Goal: Transaction & Acquisition: Purchase product/service

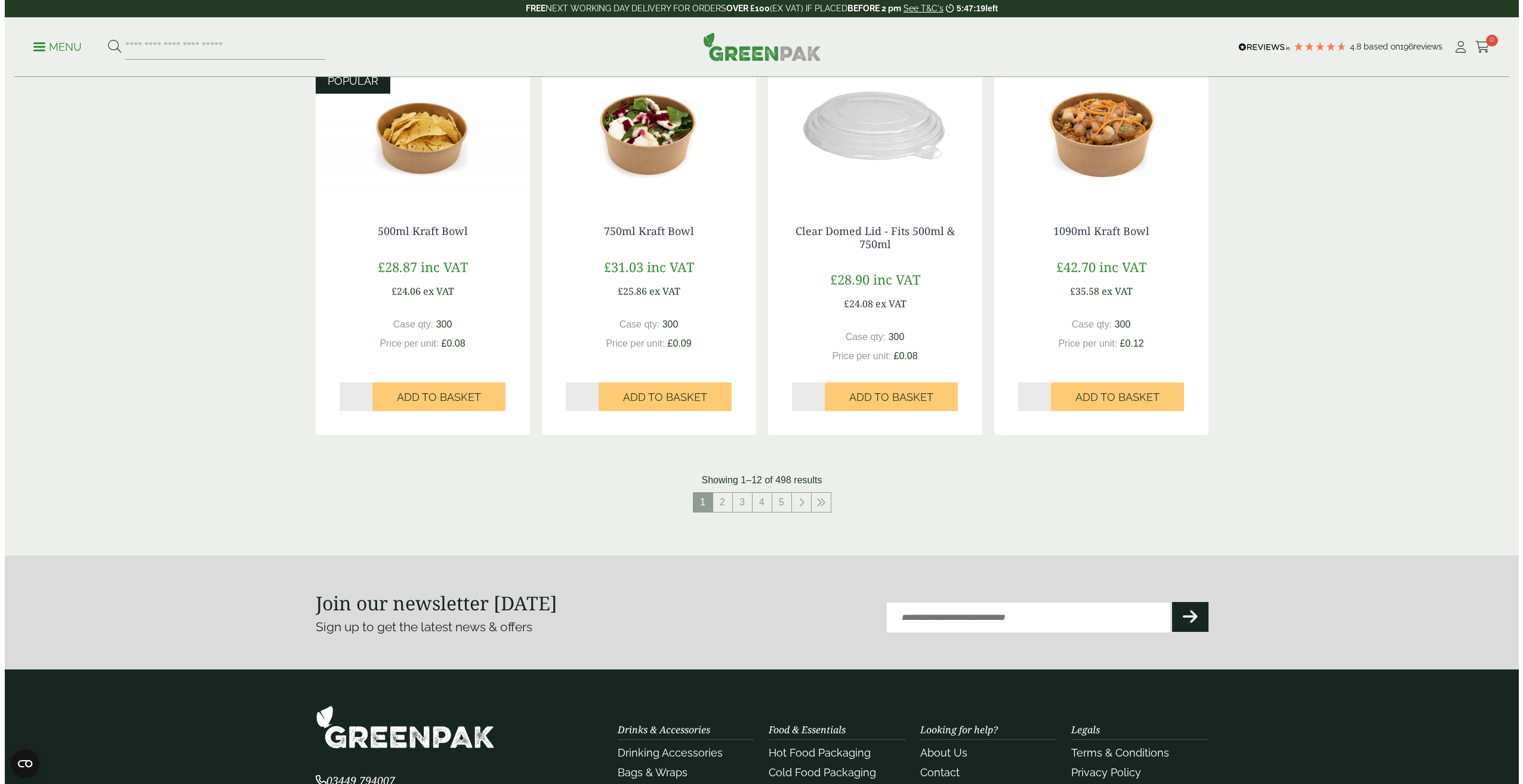
scroll to position [744, 0]
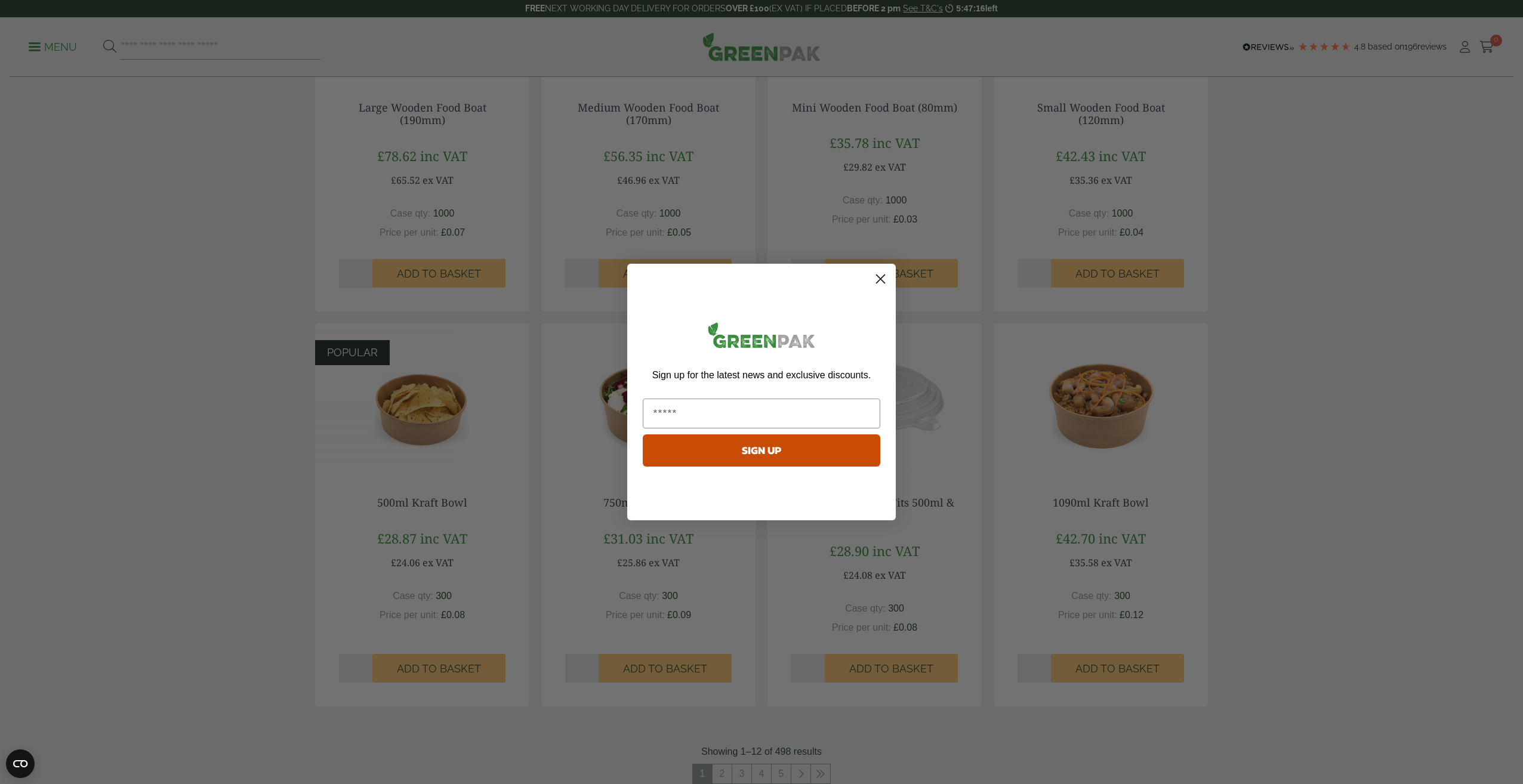
click at [882, 279] on icon "Close dialog" at bounding box center [880, 278] width 8 height 8
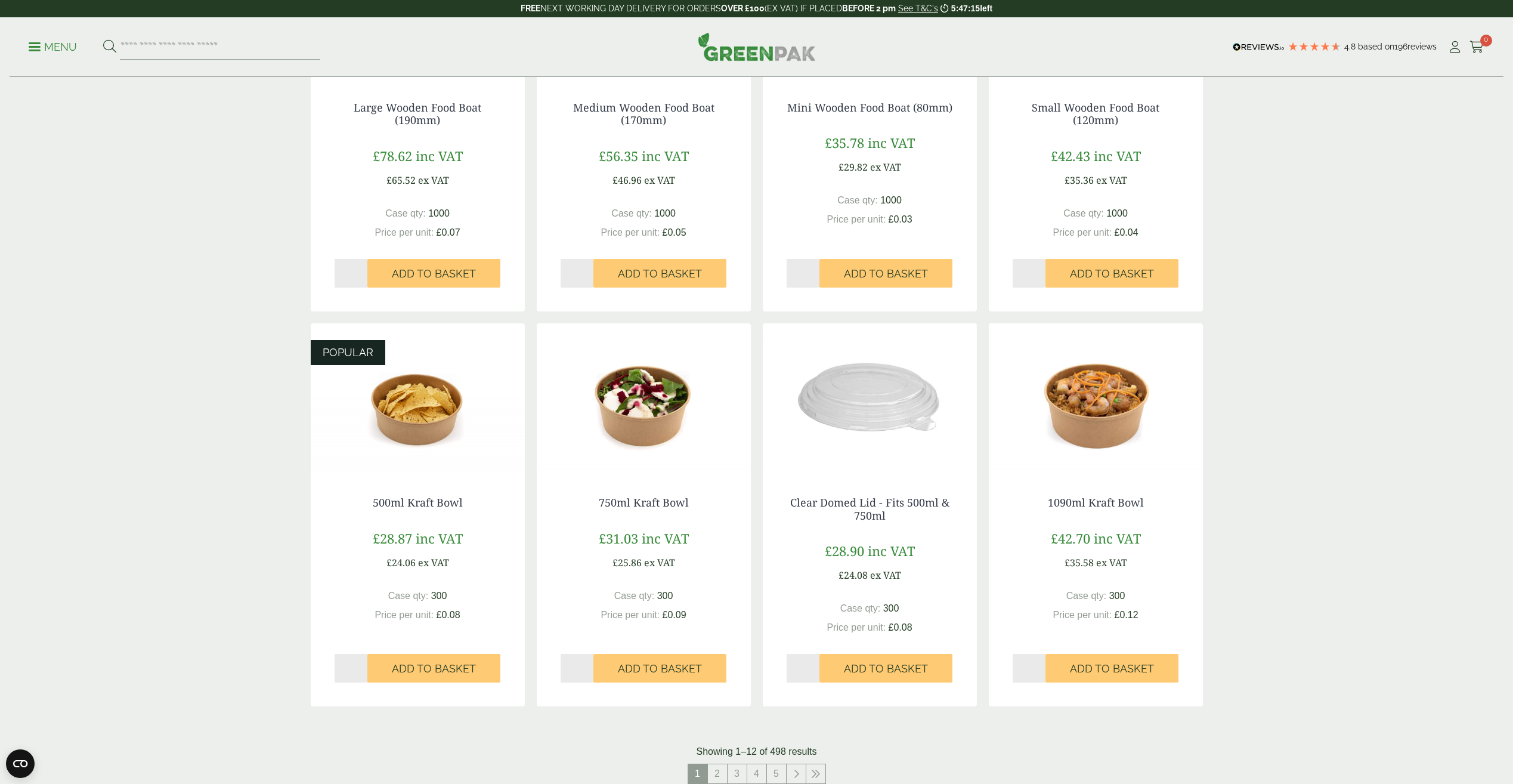
click at [31, 47] on span at bounding box center [34, 47] width 12 height 2
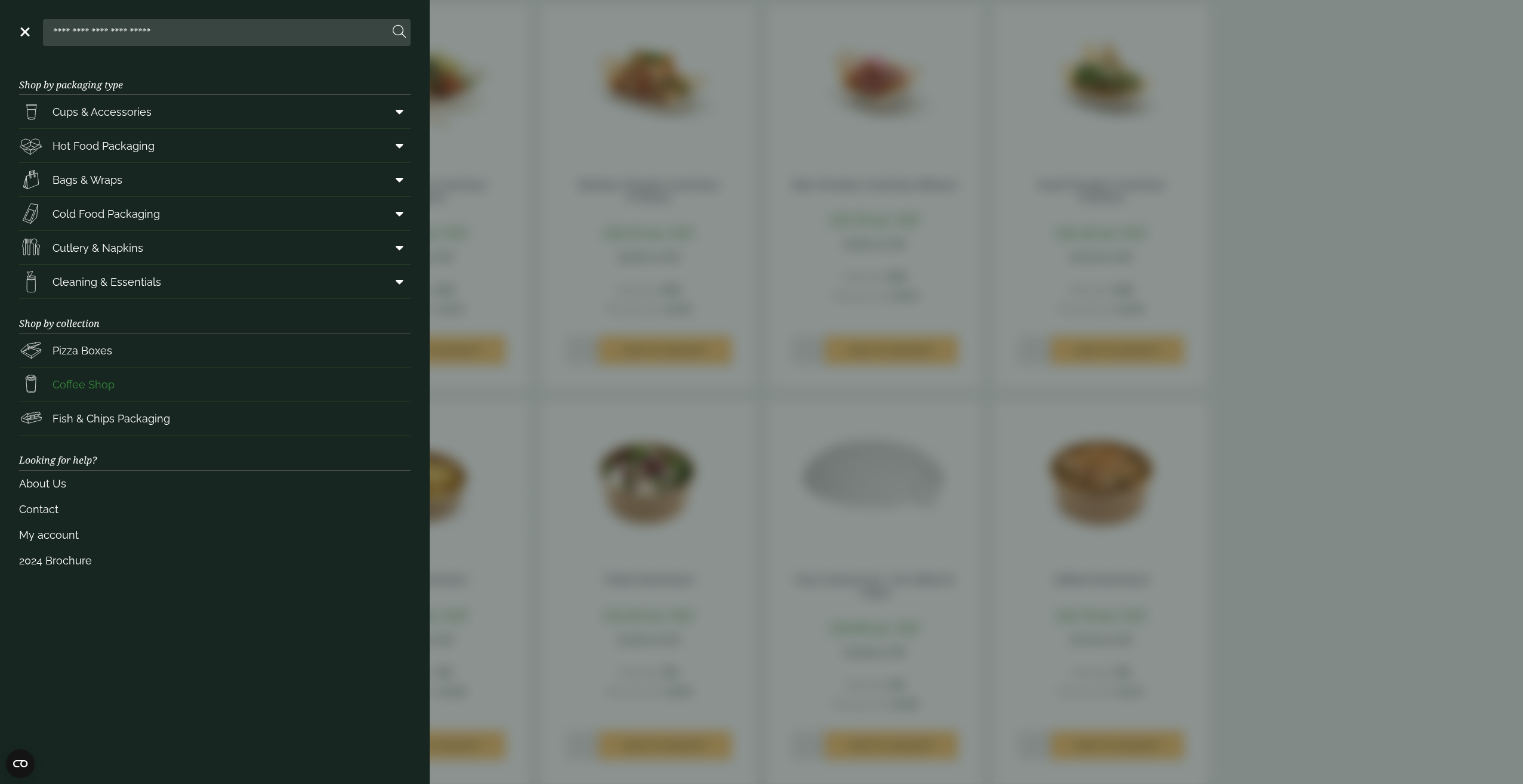
click at [91, 378] on span "Coffee Shop" at bounding box center [83, 385] width 62 height 16
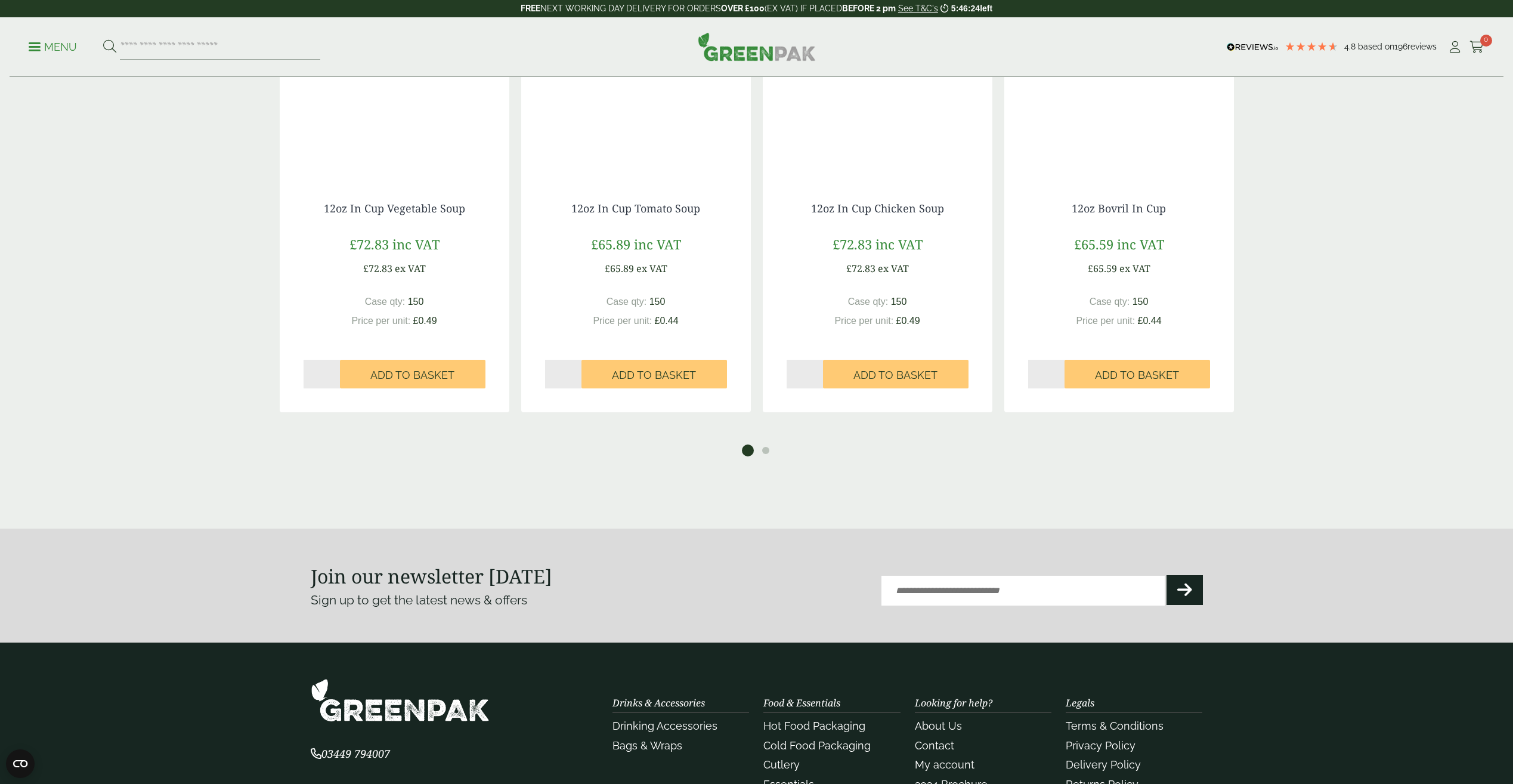
scroll to position [1299, 0]
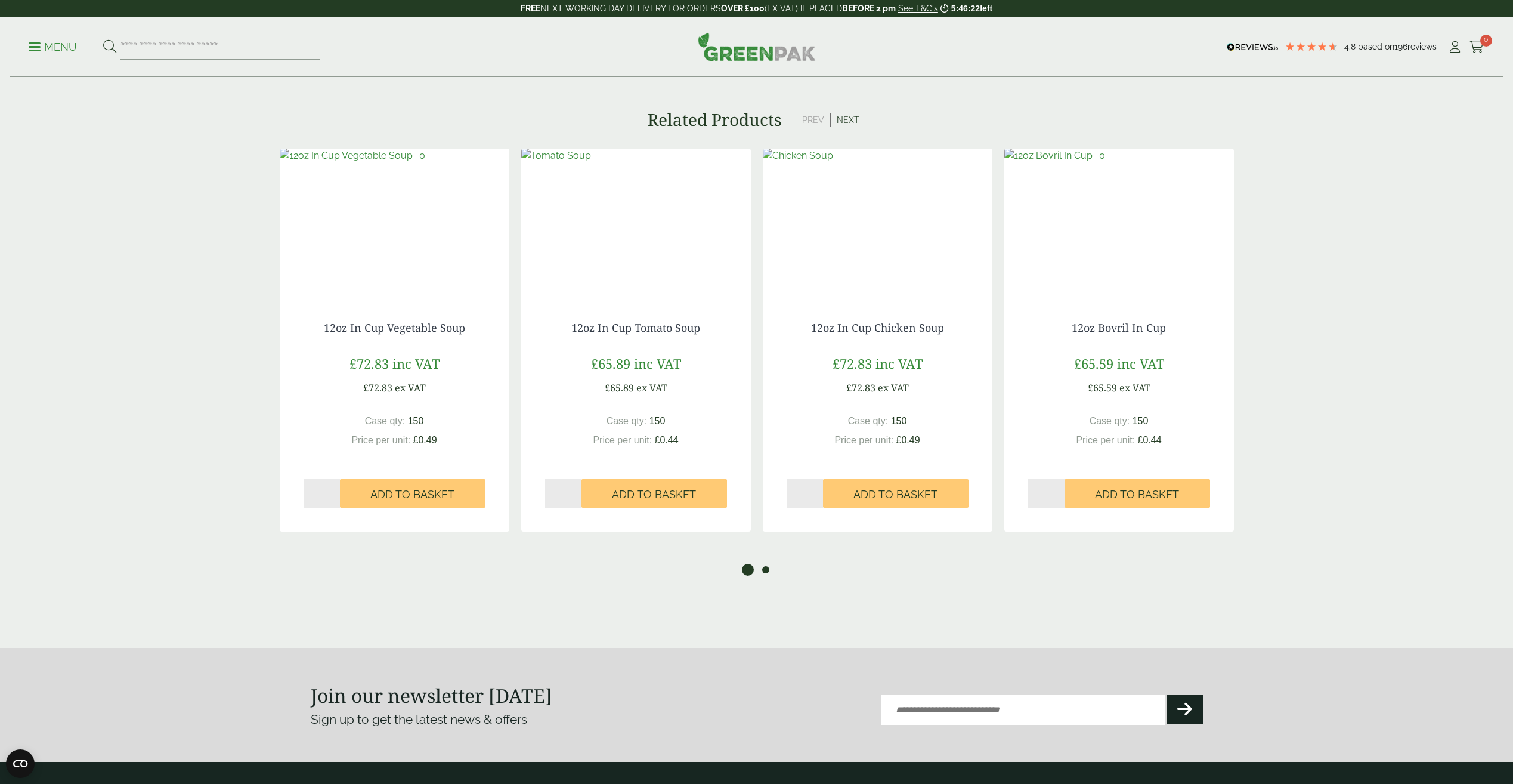
click at [768, 572] on button "2" at bounding box center [765, 570] width 12 height 12
